Goal: Contribute content

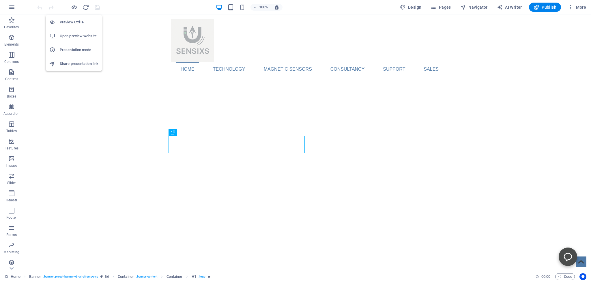
click at [73, 63] on h6 "Share presentation link" at bounding box center [79, 63] width 39 height 7
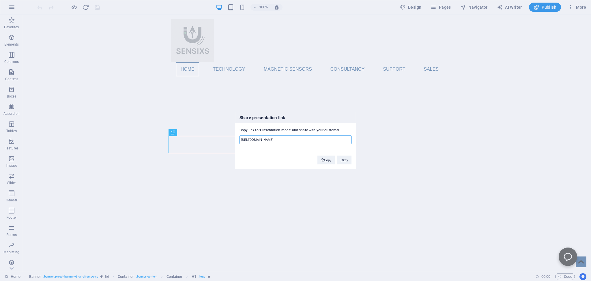
scroll to position [0, 67]
drag, startPoint x: 241, startPoint y: 139, endPoint x: 352, endPoint y: 139, distance: 110.9
click at [352, 139] on input "[URL][DOMAIN_NAME]" at bounding box center [296, 140] width 112 height 9
click at [328, 160] on button "Copy" at bounding box center [327, 160] width 18 height 9
click at [346, 162] on button "Okay" at bounding box center [344, 160] width 14 height 9
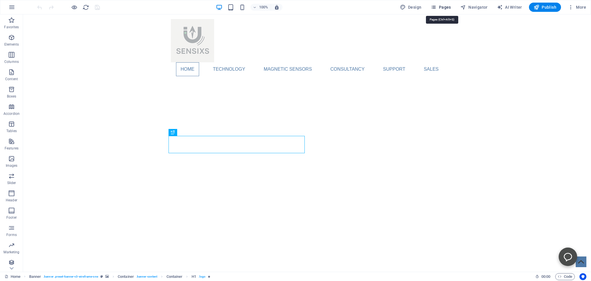
drag, startPoint x: 441, startPoint y: 7, endPoint x: 289, endPoint y: 65, distance: 163.0
click at [441, 7] on span "Pages" at bounding box center [441, 7] width 20 height 6
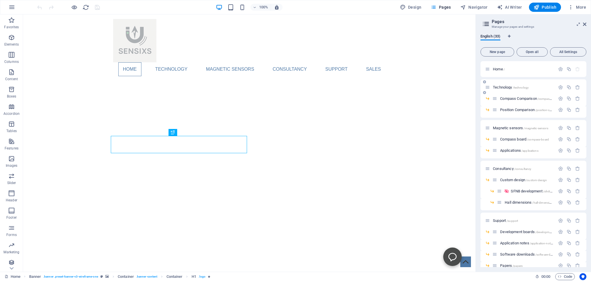
click at [496, 87] on span "Technology /technology" at bounding box center [511, 87] width 36 height 4
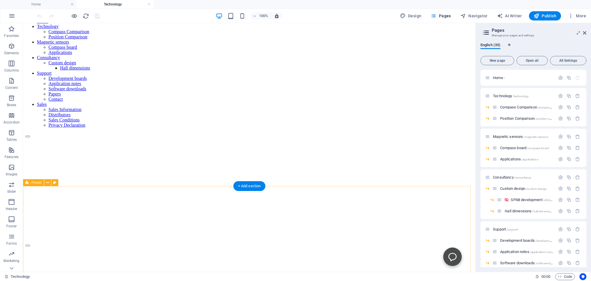
scroll to position [0, 0]
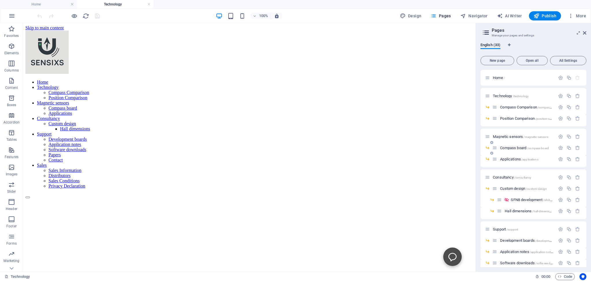
click at [506, 148] on span "Compass board /compass-board" at bounding box center [525, 148] width 49 height 4
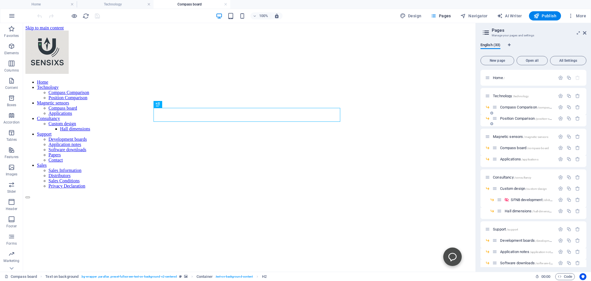
click at [507, 118] on span "Position Comparison /position-comparison" at bounding box center [533, 118] width 64 height 4
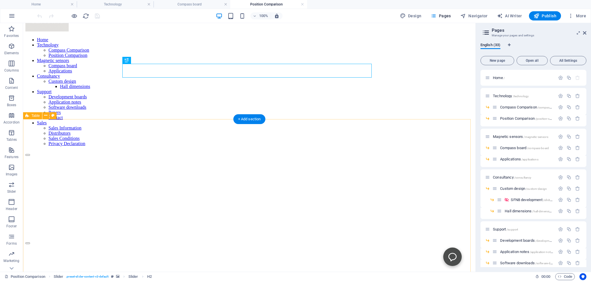
scroll to position [61, 0]
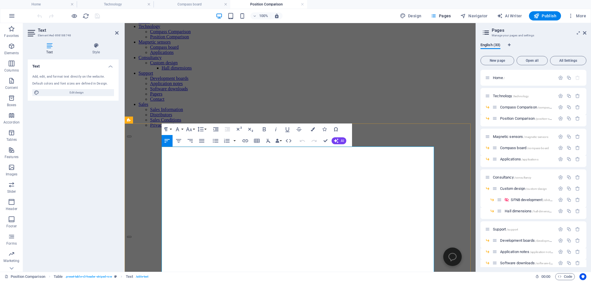
drag, startPoint x: 184, startPoint y: 181, endPoint x: 165, endPoint y: 181, distance: 19.6
click at [288, 140] on icon "button" at bounding box center [288, 140] width 7 height 7
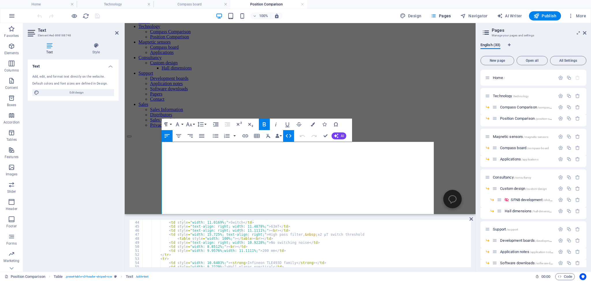
scroll to position [0, 0]
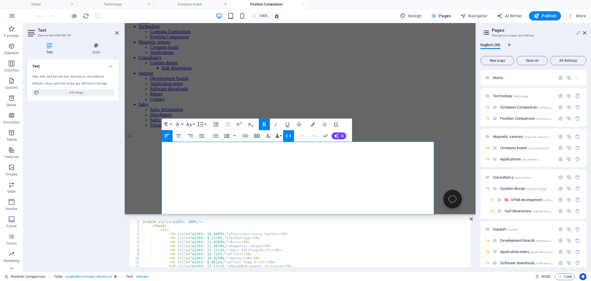
click at [235, 136] on button "button" at bounding box center [234, 136] width 5 height 12
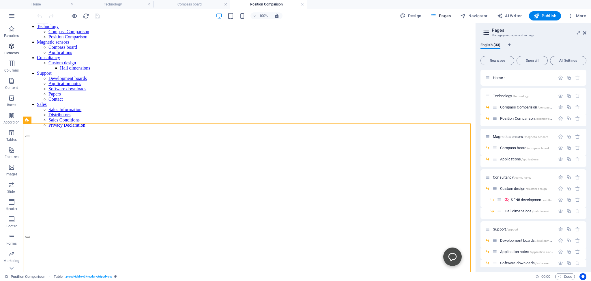
click at [12, 44] on icon "button" at bounding box center [11, 46] width 7 height 7
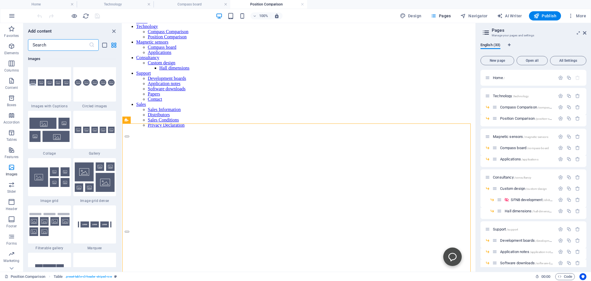
scroll to position [2774, 0]
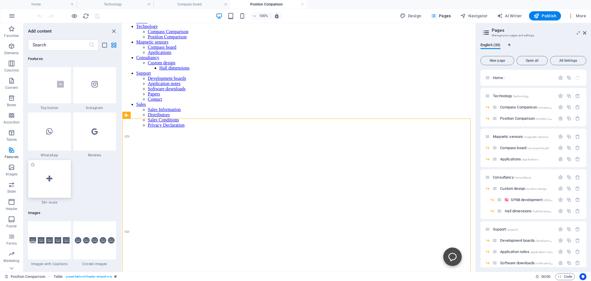
click at [47, 180] on icon at bounding box center [49, 179] width 6 height 8
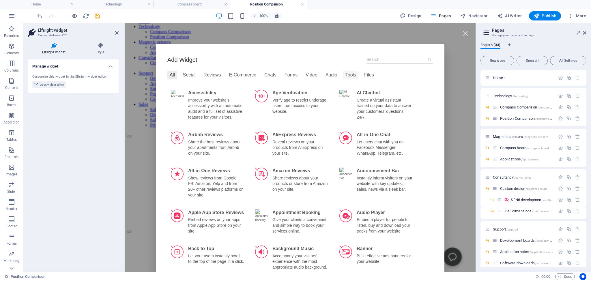
click at [343, 75] on div "Tools" at bounding box center [350, 75] width 15 height 9
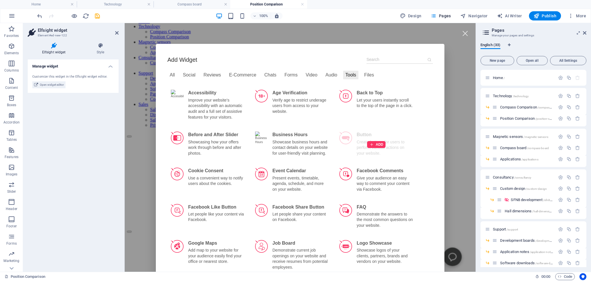
click at [340, 137] on div "ADD" at bounding box center [376, 144] width 81 height 33
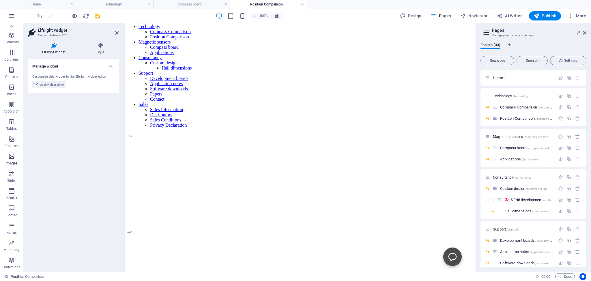
scroll to position [0, 0]
click at [11, 254] on icon "button" at bounding box center [11, 254] width 7 height 7
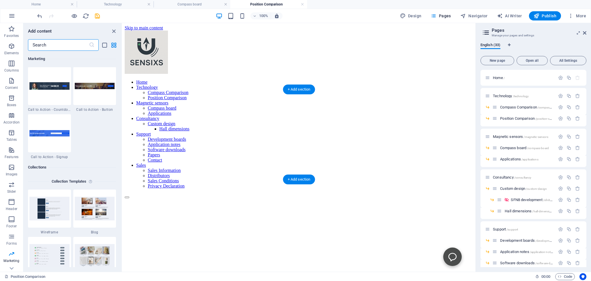
scroll to position [30, 0]
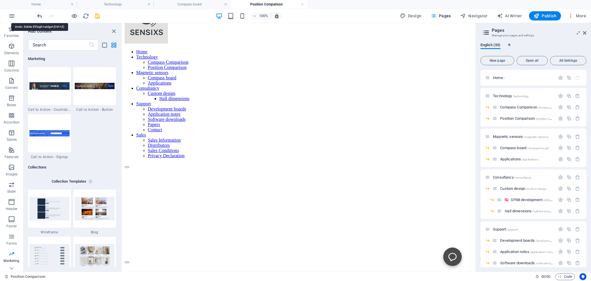
click at [39, 15] on icon "undo" at bounding box center [39, 16] width 7 height 7
click at [39, 15] on div at bounding box center [68, 15] width 65 height 9
